Goal: Transaction & Acquisition: Purchase product/service

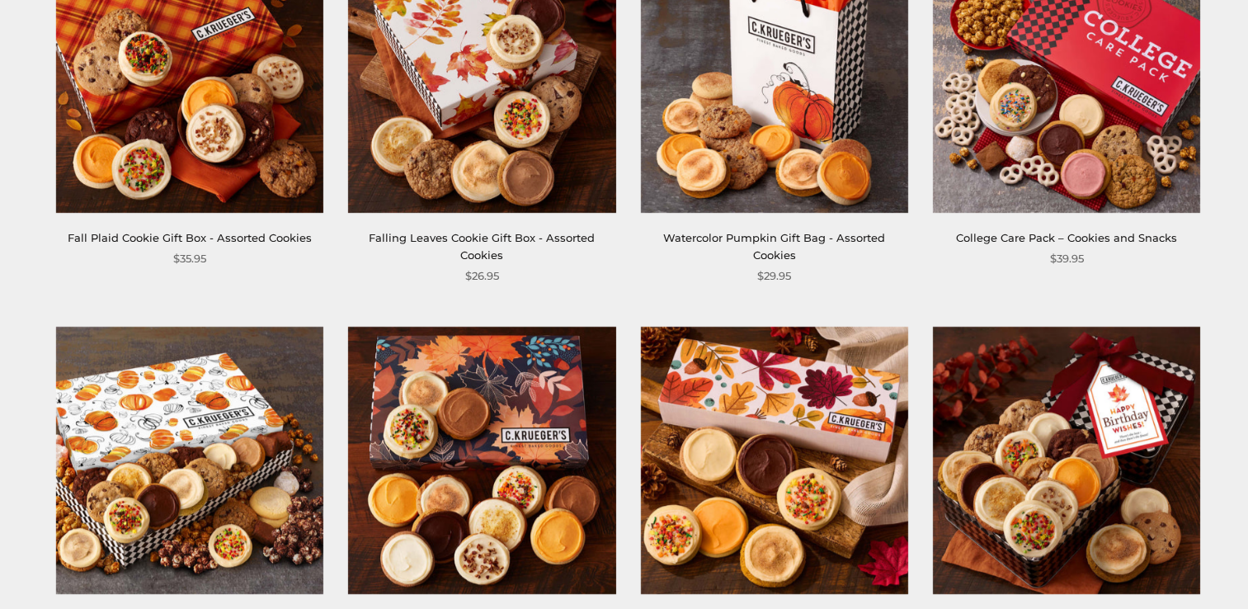
scroll to position [660, 0]
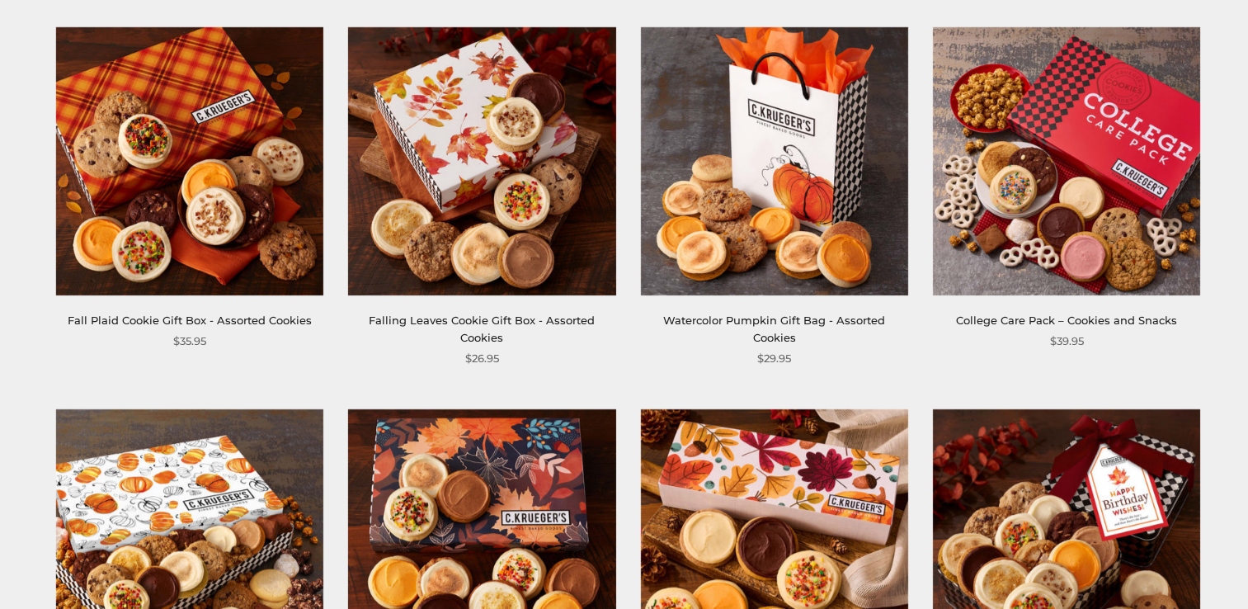
click at [759, 199] on img at bounding box center [773, 160] width 267 height 267
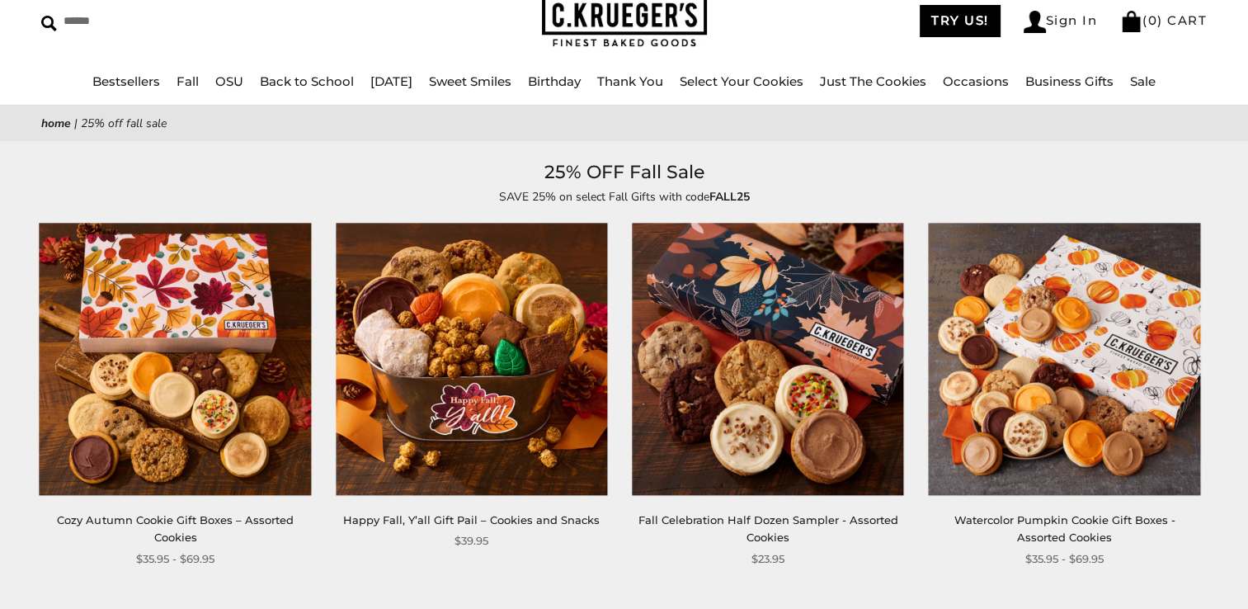
scroll to position [165, 0]
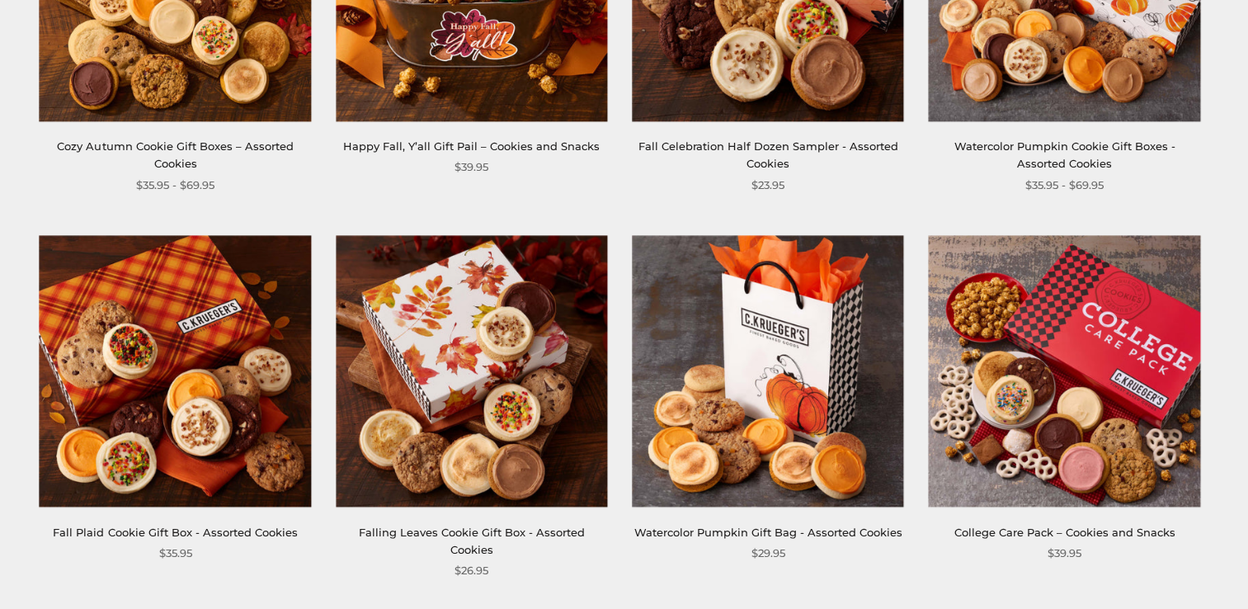
scroll to position [495, 0]
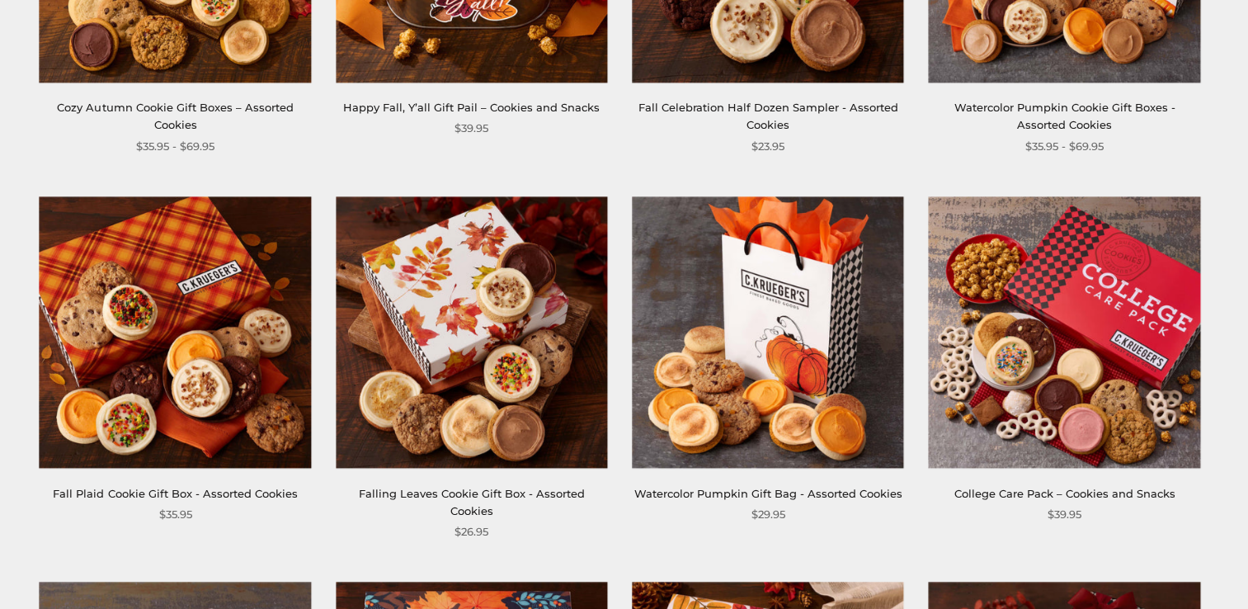
click at [759, 316] on img at bounding box center [767, 331] width 271 height 271
